Goal: Task Accomplishment & Management: Manage account settings

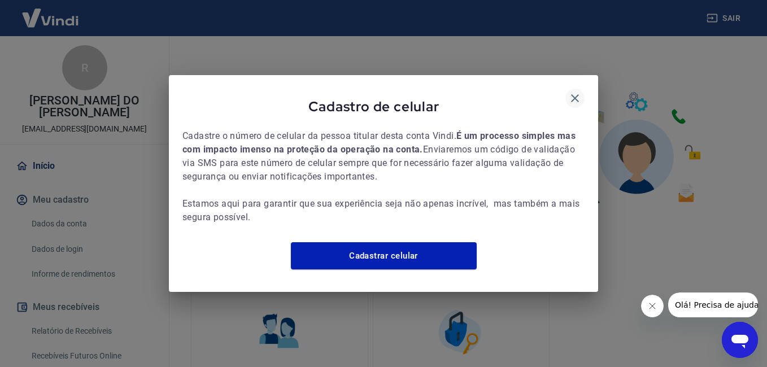
click at [573, 94] on icon "button" at bounding box center [575, 98] width 8 height 8
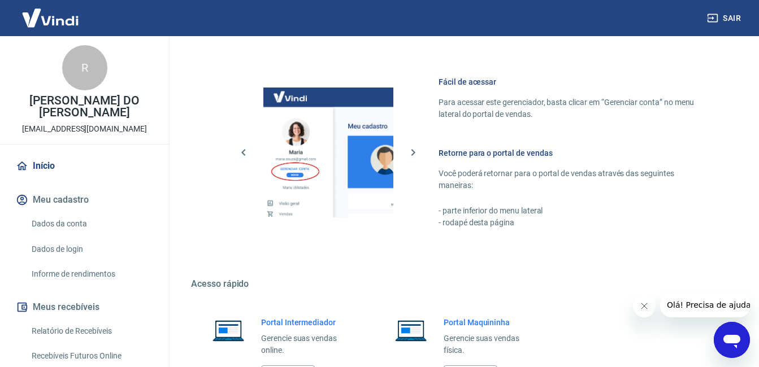
scroll to position [560, 0]
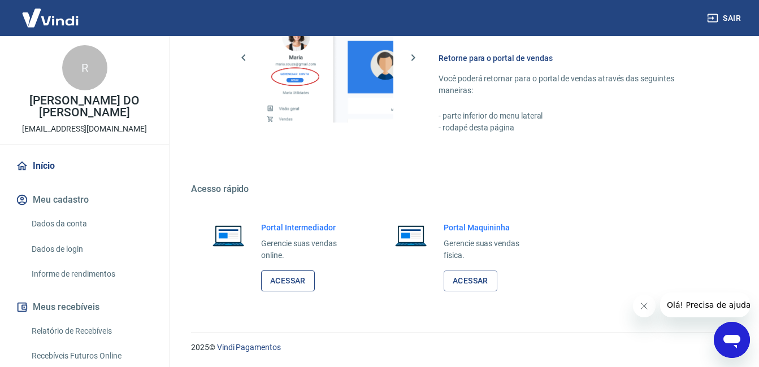
click at [275, 283] on link "Acessar" at bounding box center [288, 281] width 54 height 21
click at [289, 283] on link "Acessar" at bounding box center [288, 281] width 54 height 21
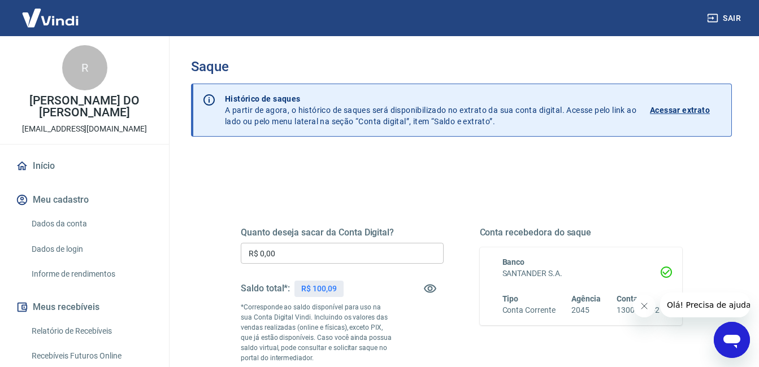
click at [320, 251] on input "R$ 0,00" at bounding box center [342, 253] width 203 height 21
click at [45, 166] on link "Início" at bounding box center [85, 166] width 142 height 25
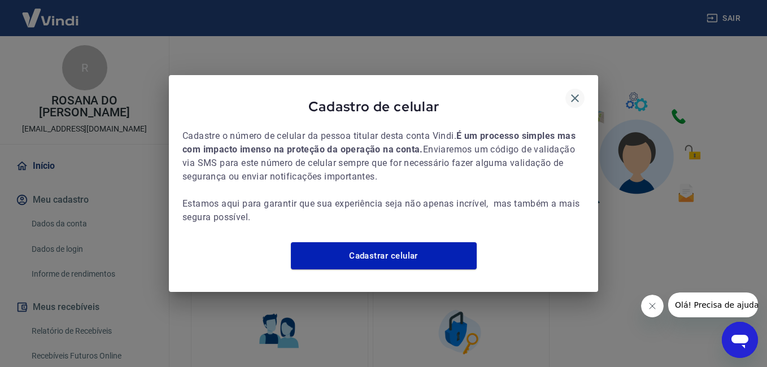
click at [573, 92] on icon "button" at bounding box center [575, 99] width 14 height 14
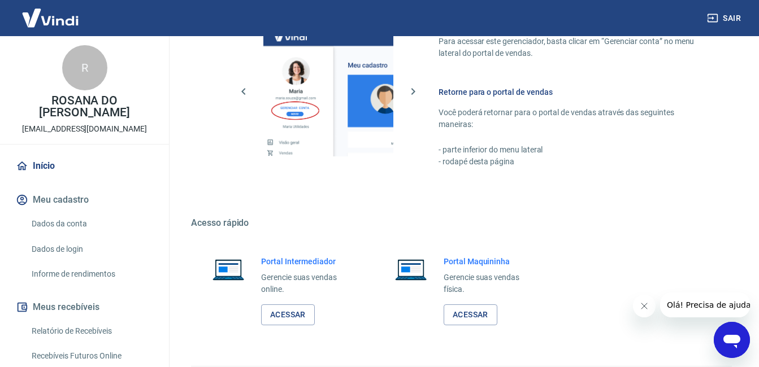
scroll to position [551, 0]
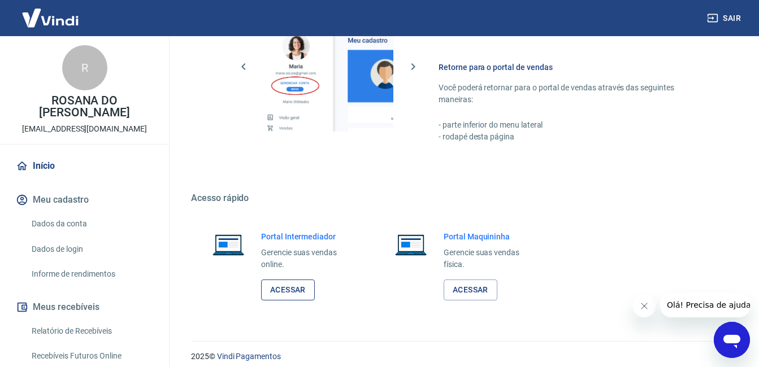
click at [276, 280] on link "Acessar" at bounding box center [288, 290] width 54 height 21
